Goal: Information Seeking & Learning: Learn about a topic

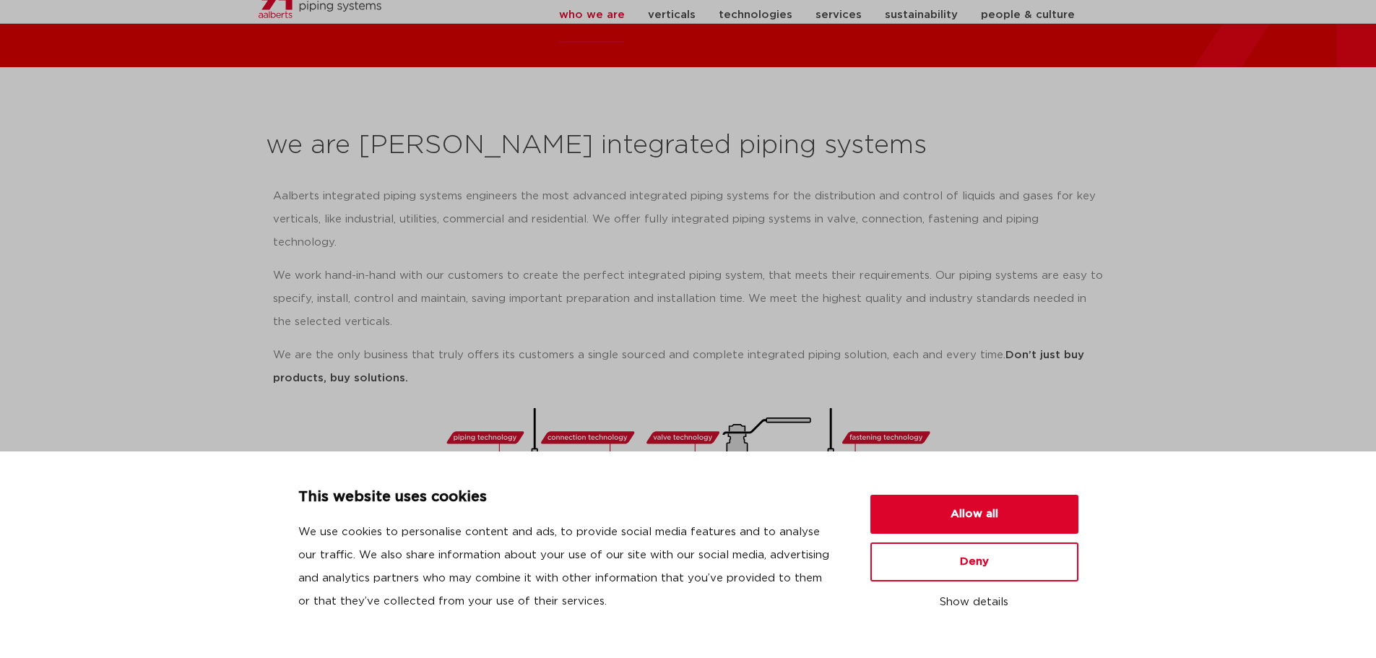
scroll to position [289, 0]
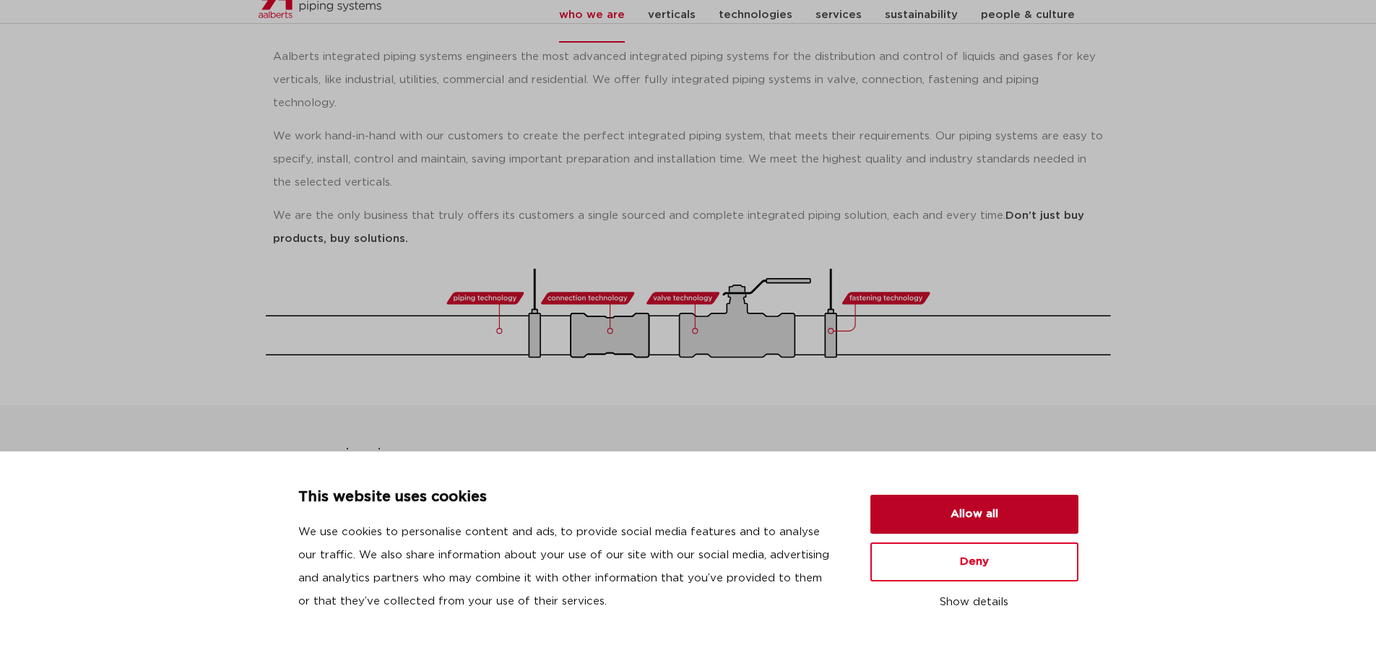
click at [1035, 519] on button "Allow all" at bounding box center [974, 514] width 208 height 39
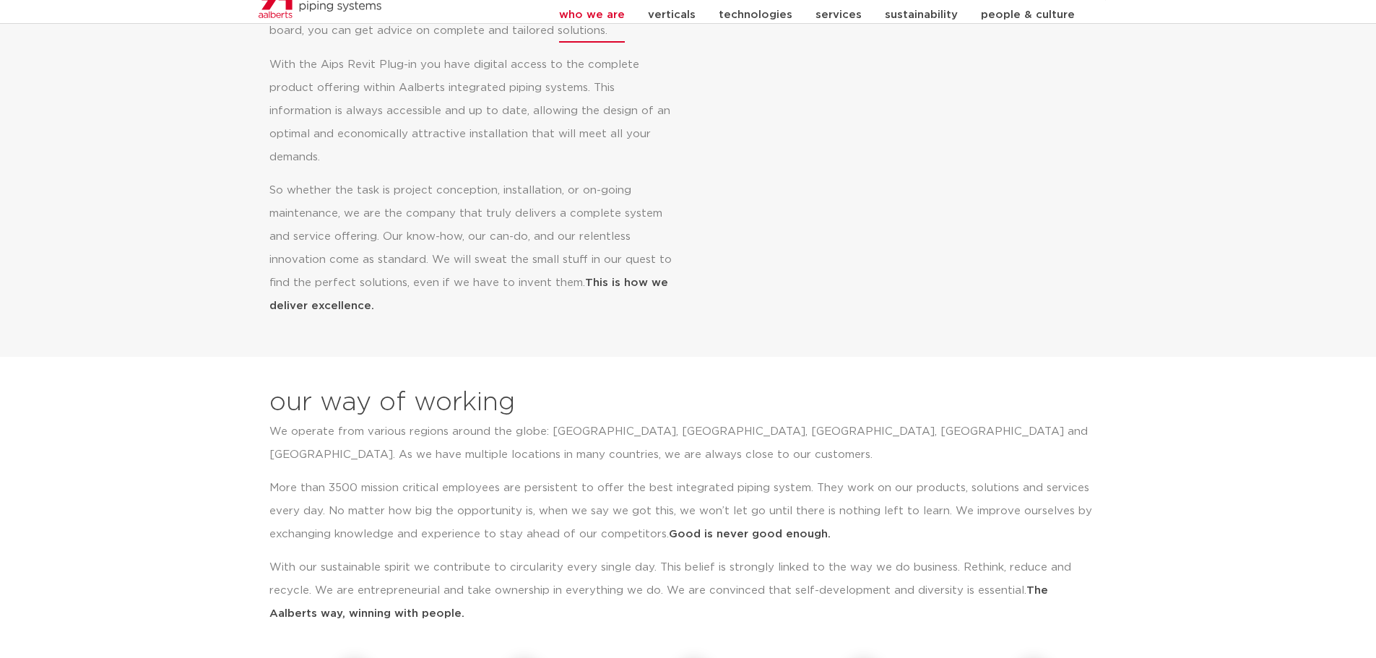
scroll to position [0, 0]
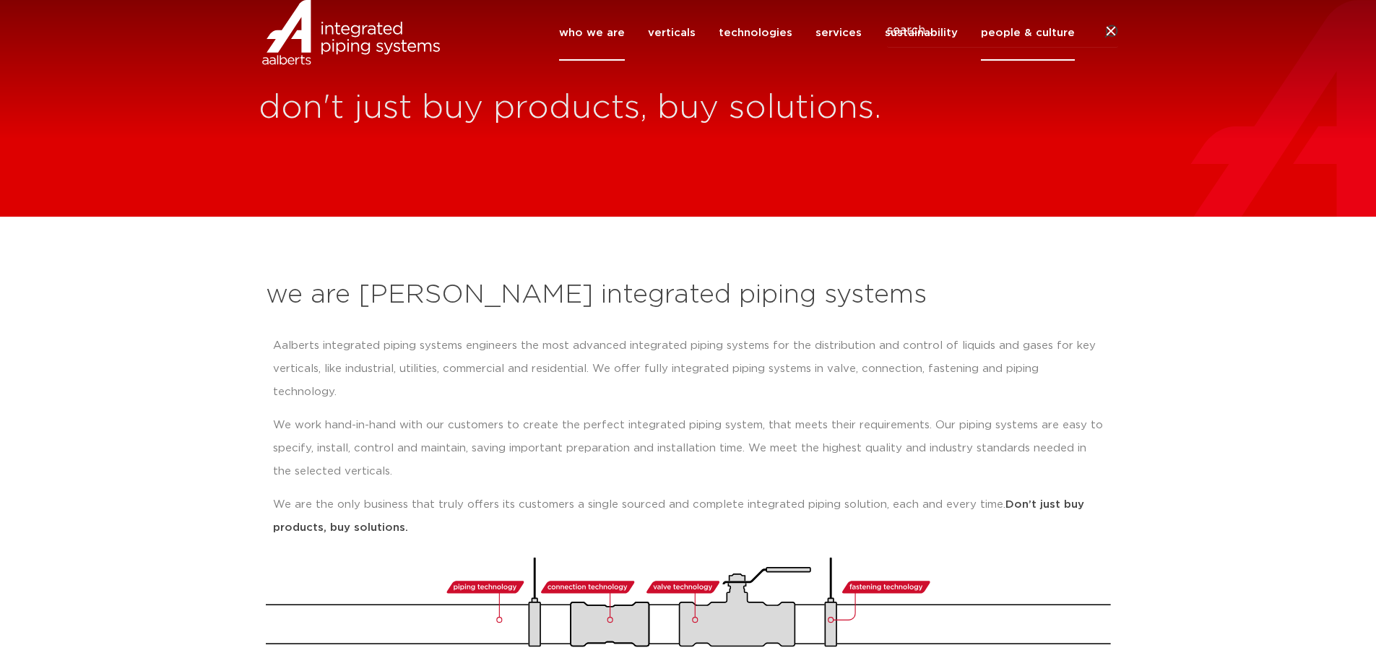
click at [1025, 59] on link "people & culture" at bounding box center [1028, 33] width 94 height 56
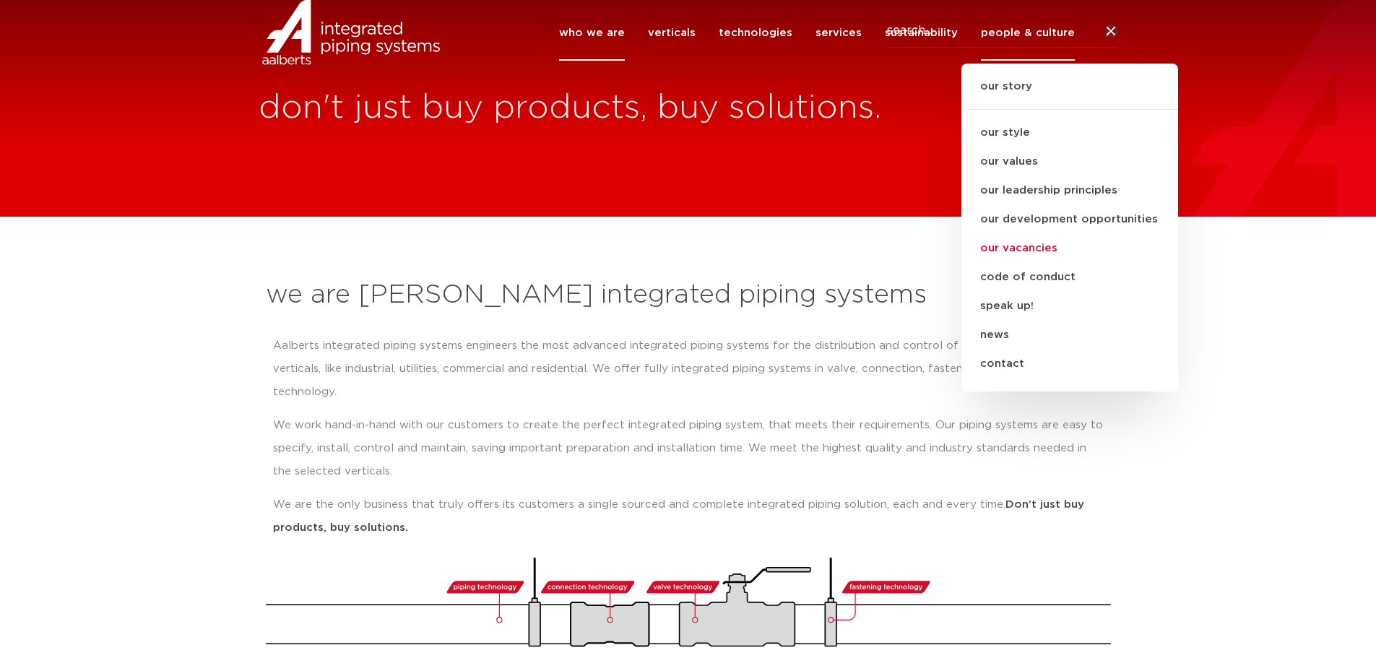
click at [1035, 263] on link "our vacancies" at bounding box center [1069, 248] width 217 height 29
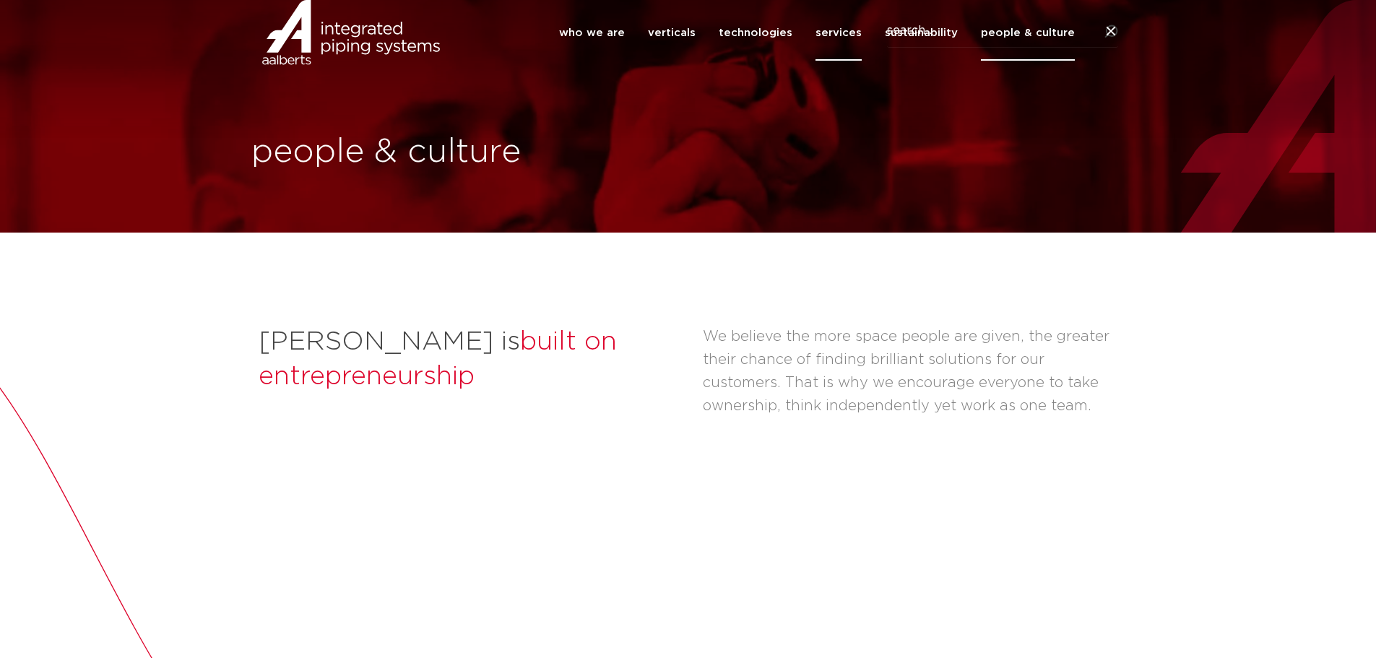
click at [851, 50] on link "services" at bounding box center [839, 33] width 46 height 56
